Goal: Task Accomplishment & Management: Manage account settings

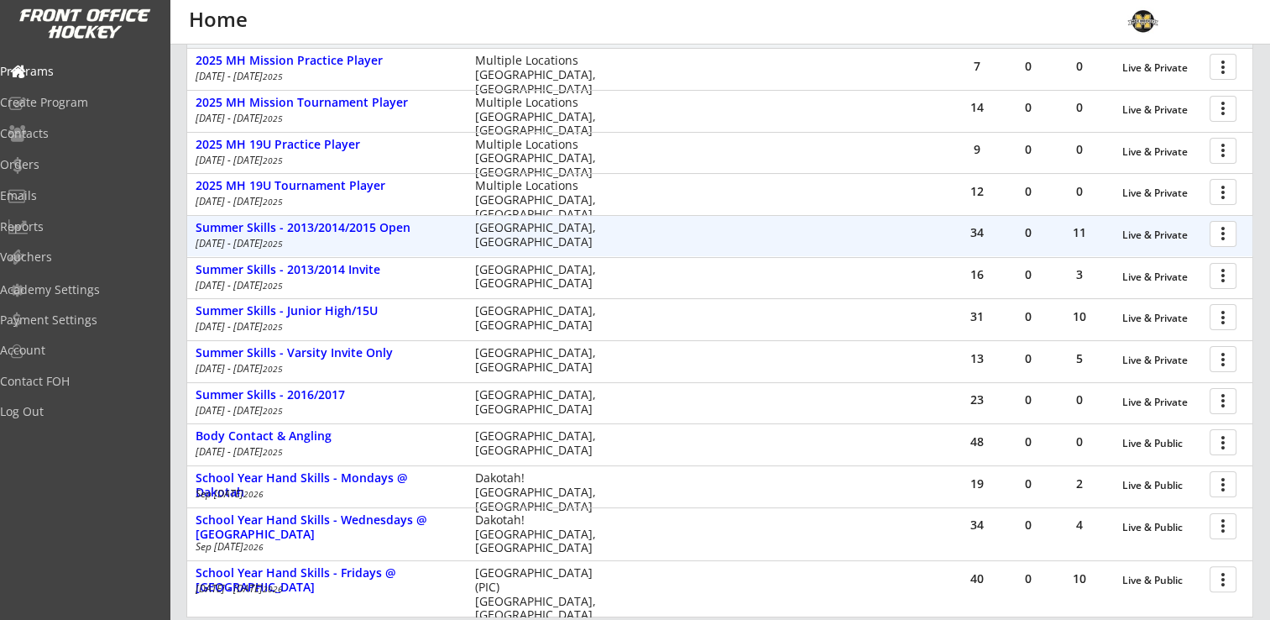
scroll to position [168, 0]
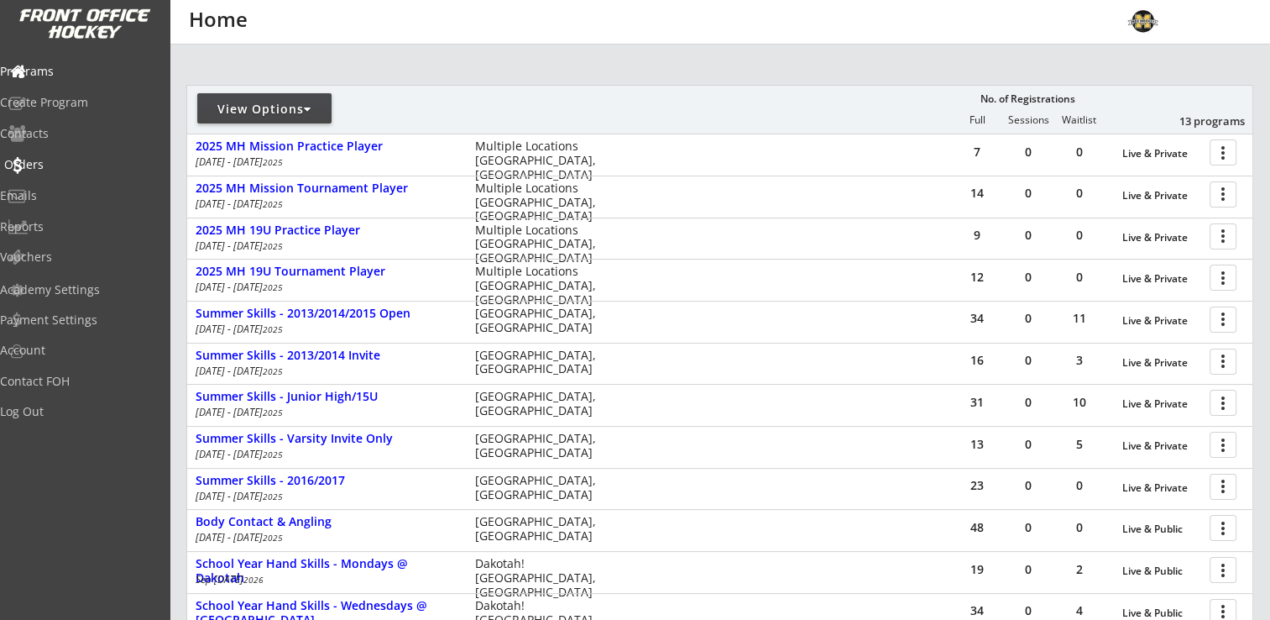
click at [59, 166] on div "Orders" at bounding box center [79, 165] width 151 height 12
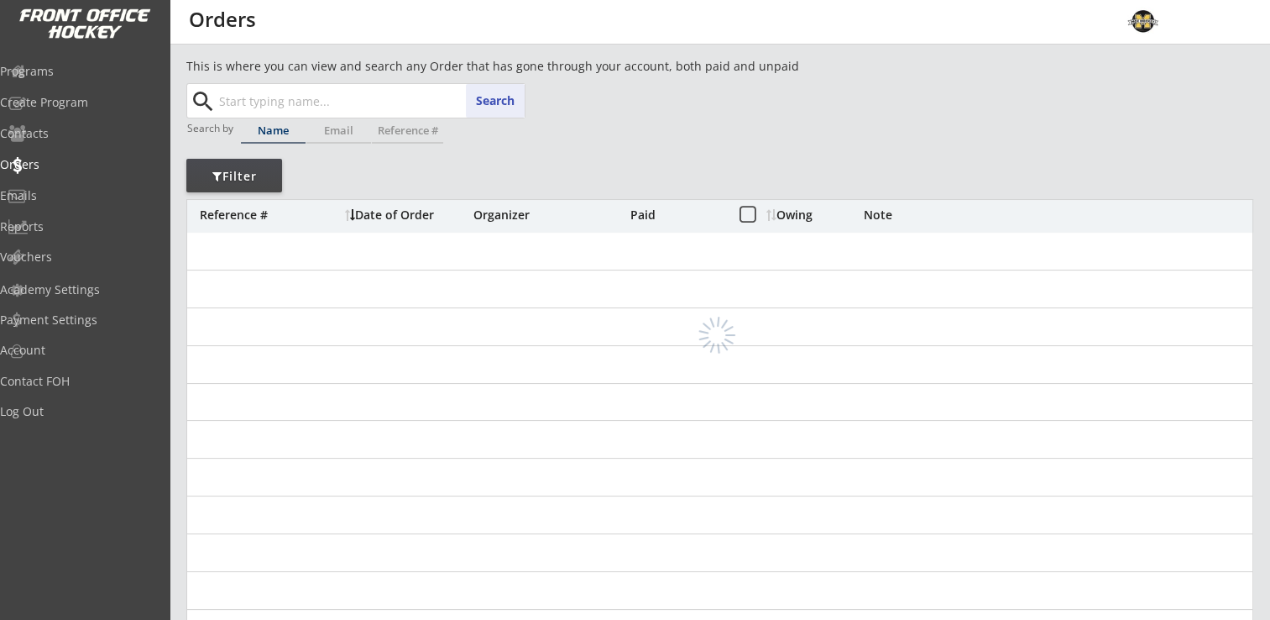
click at [342, 97] on input "text" at bounding box center [370, 101] width 309 height 34
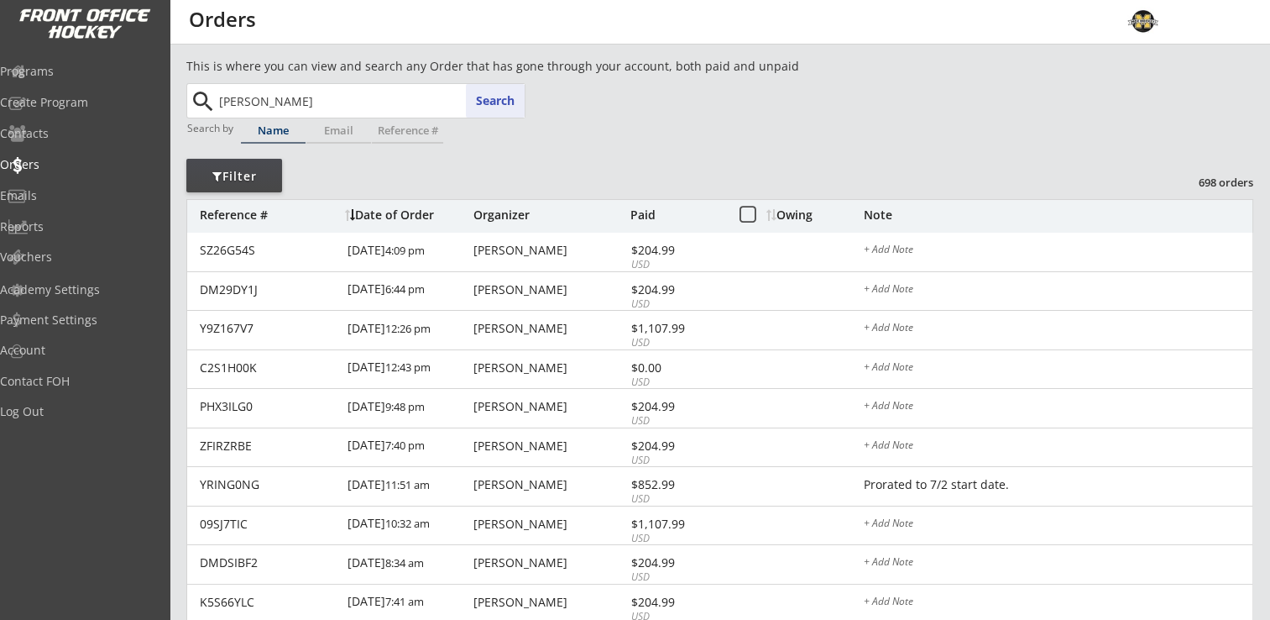
type input "[PERSON_NAME]"
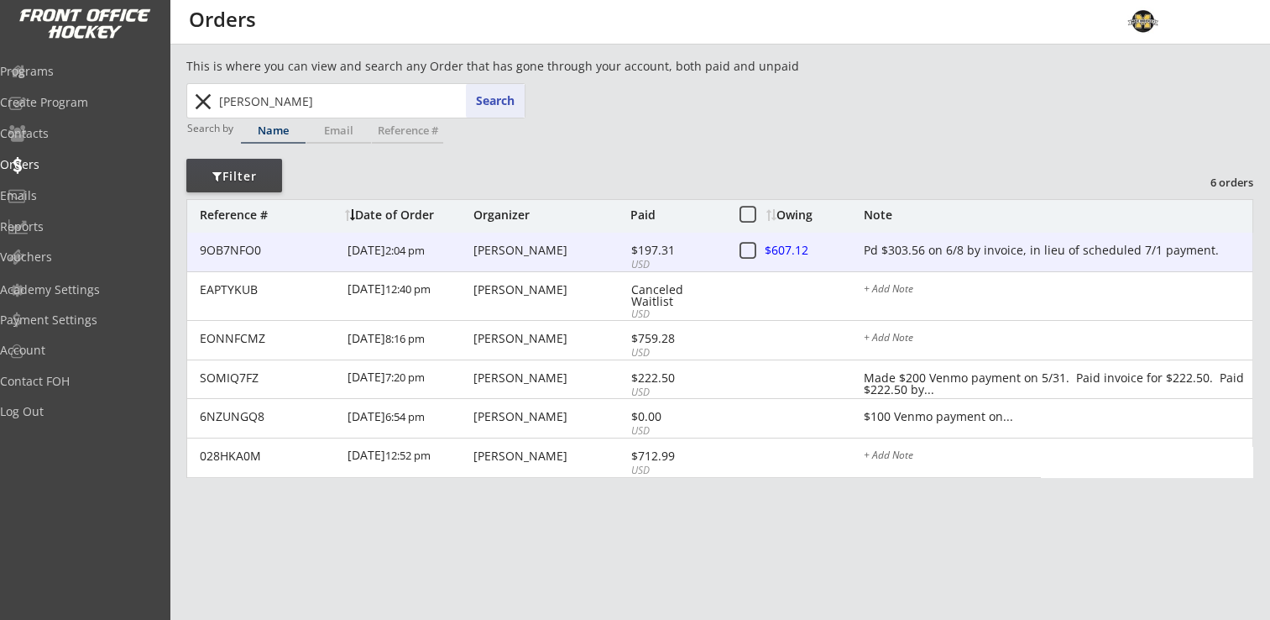
click at [909, 250] on div "Pd $303.56 on 6/8 by invoice, in lieu of scheduled 7/1 payment." at bounding box center [1058, 250] width 389 height 13
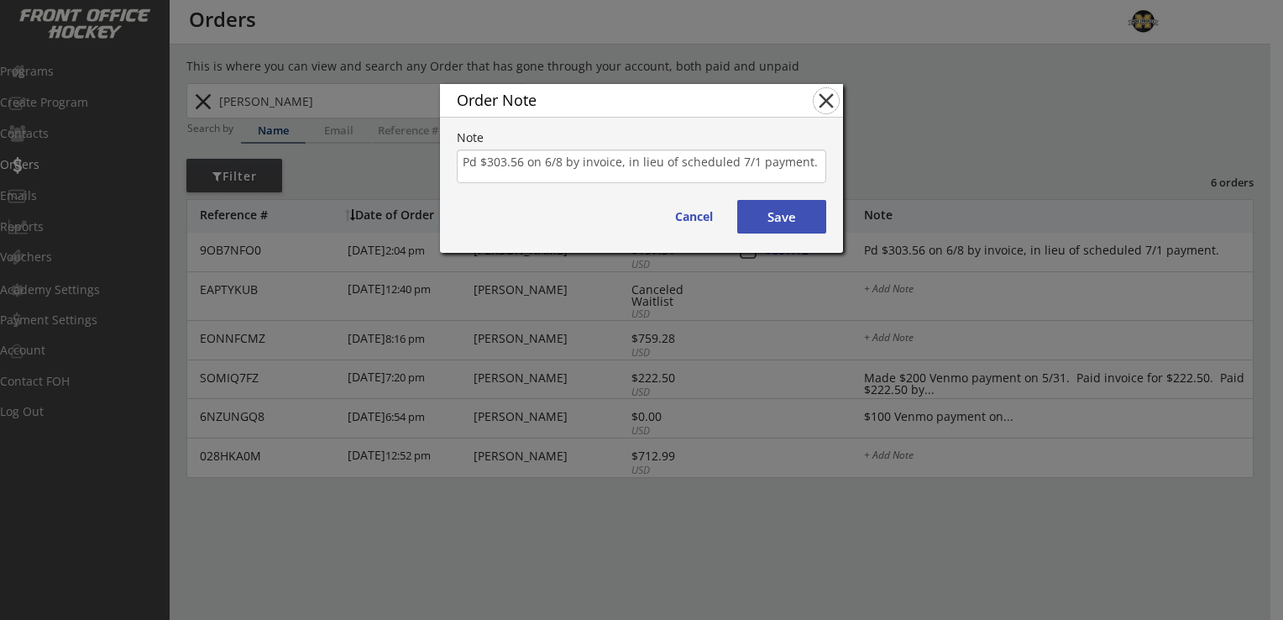
click at [822, 102] on button "close" at bounding box center [826, 100] width 25 height 25
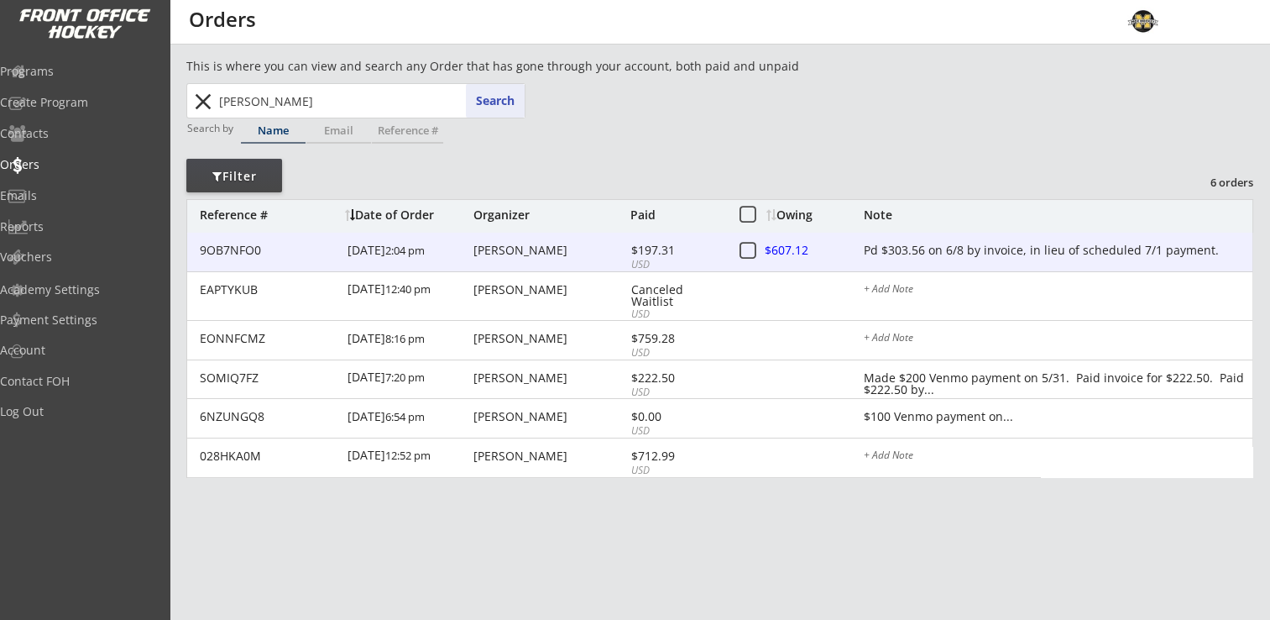
click at [913, 247] on div "Pd $303.56 on 6/8 by invoice, in lieu of scheduled 7/1 payment." at bounding box center [1058, 250] width 389 height 13
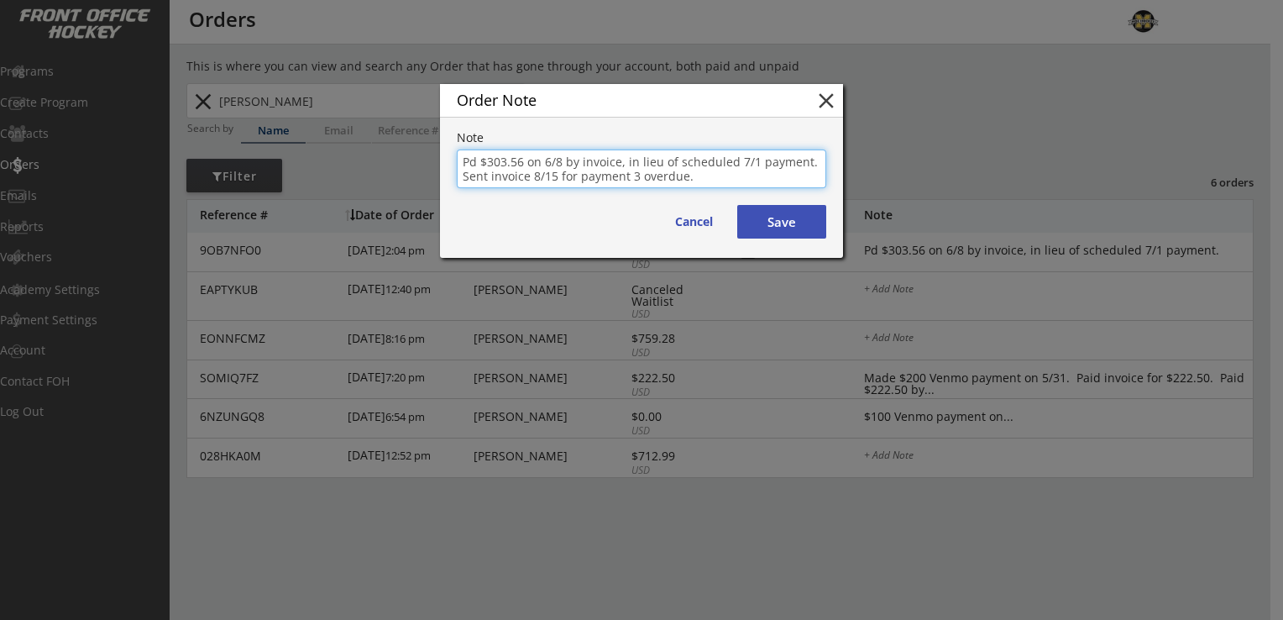
type textarea "Pd $303.56 on 6/8 by invoice, in lieu of scheduled 7/1 payment. Sent invoice 8/…"
click at [756, 223] on button "Save" at bounding box center [781, 222] width 89 height 34
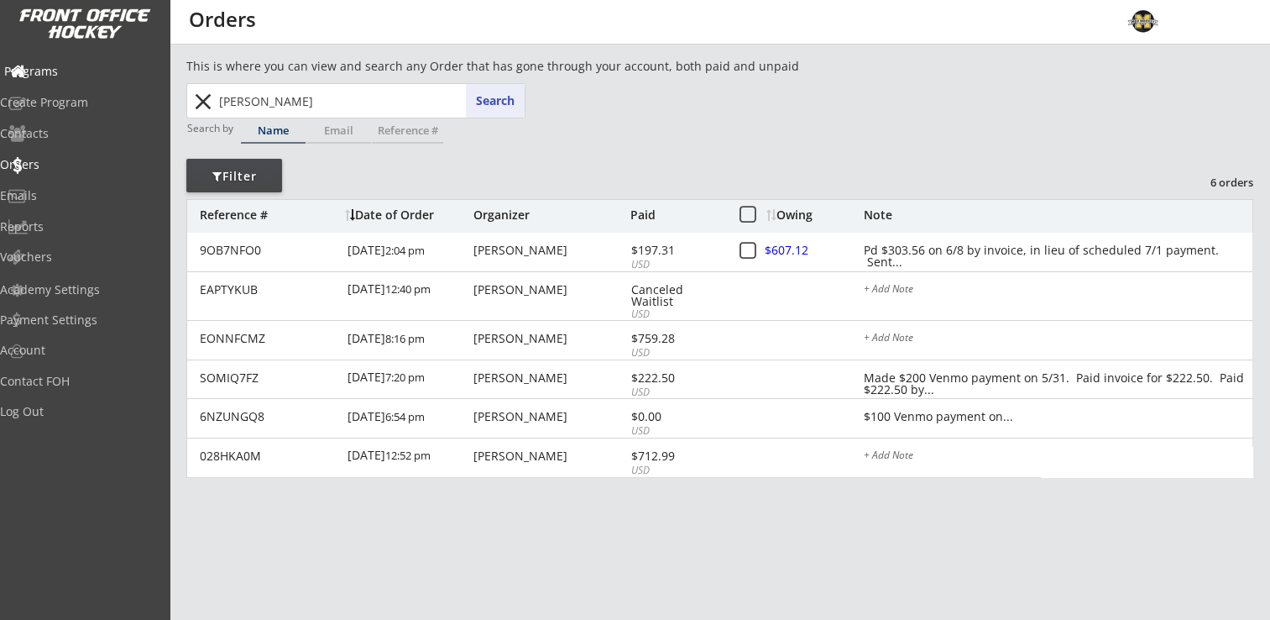
click at [71, 66] on div "Programs" at bounding box center [79, 71] width 151 height 12
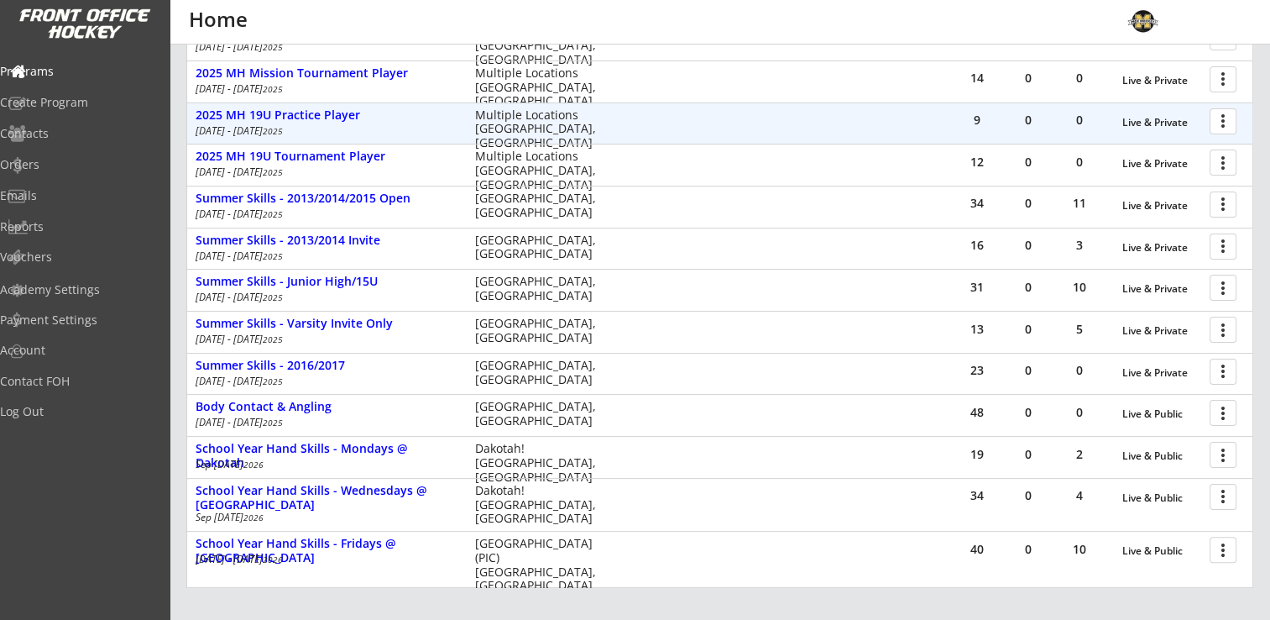
scroll to position [420, 0]
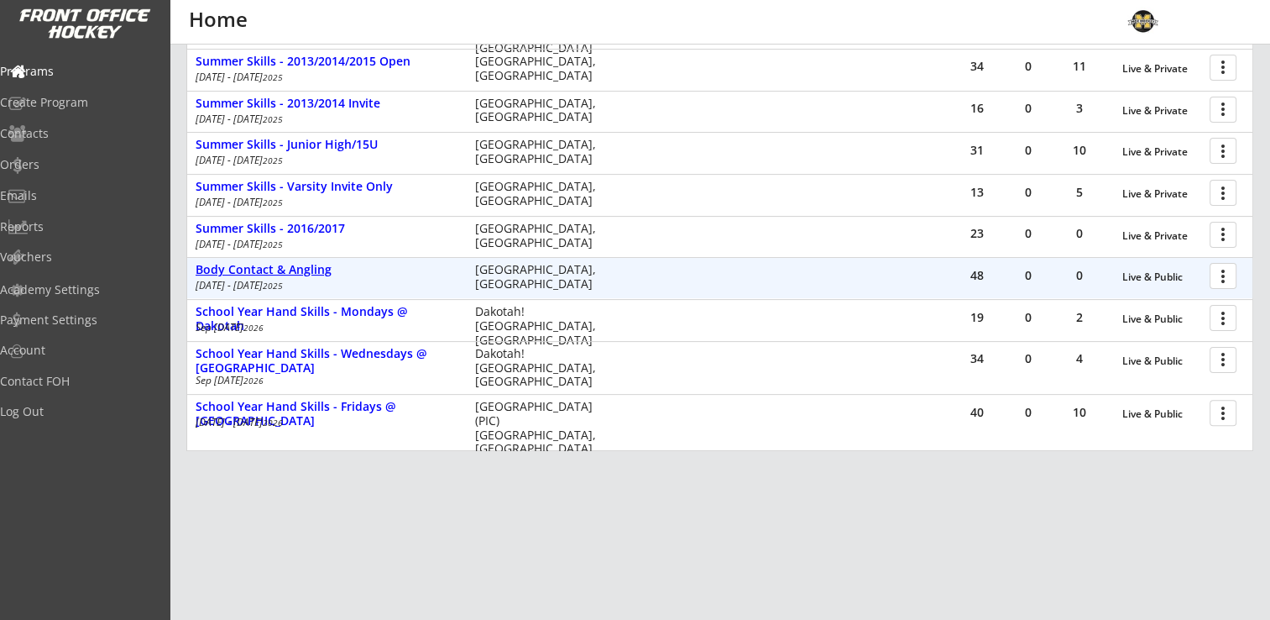
click at [290, 267] on div "Body Contact & Angling" at bounding box center [327, 270] width 262 height 14
